Goal: Information Seeking & Learning: Learn about a topic

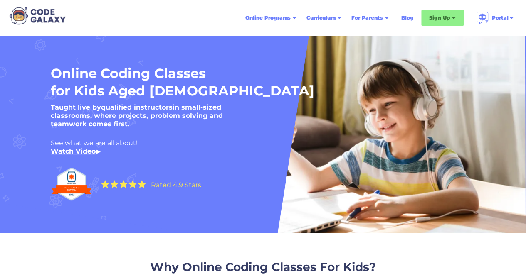
click at [287, 14] on div "Online Programs" at bounding box center [267, 18] width 45 height 8
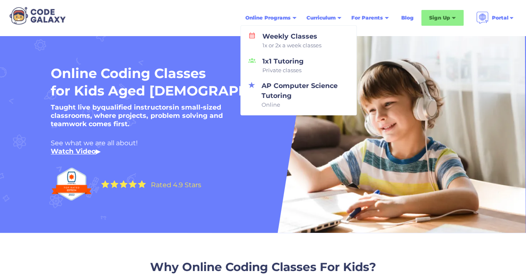
click at [290, 16] on div "Online Programs" at bounding box center [270, 17] width 61 height 15
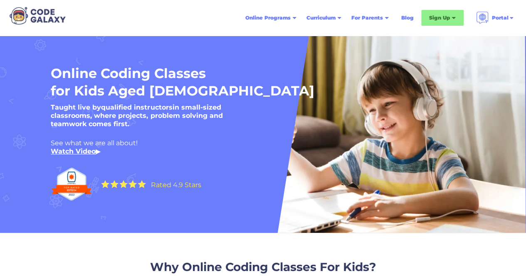
click at [290, 16] on div "Online Programs" at bounding box center [270, 17] width 61 height 15
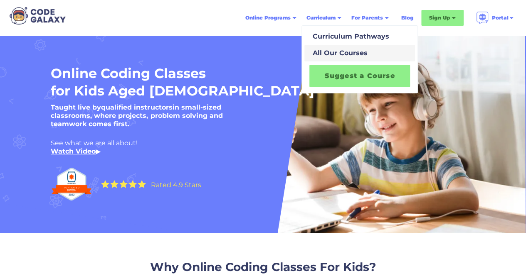
click at [352, 54] on div "All Our Courses" at bounding box center [338, 53] width 58 height 10
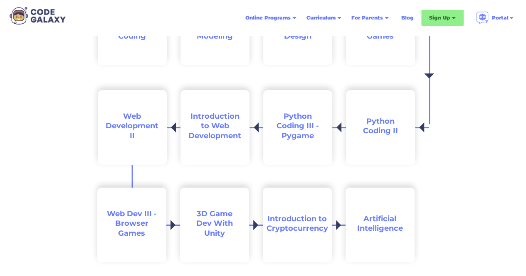
scroll to position [1574, 0]
click at [455, 197] on div "High School (Grades 9 to 12) Introduction to Python Coding Introduction to 3D M…" at bounding box center [263, 128] width 526 height 393
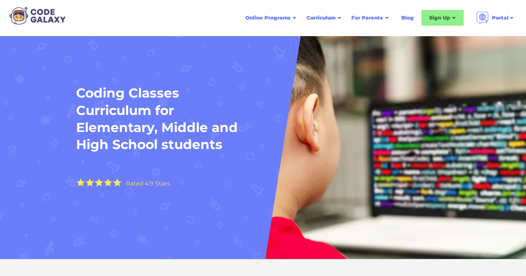
scroll to position [0, 0]
